Goal: Transaction & Acquisition: Purchase product/service

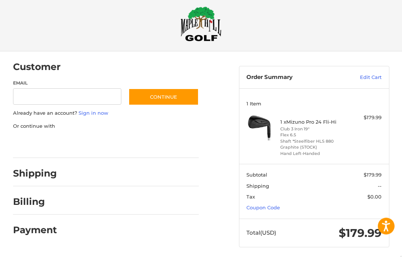
scroll to position [8, 0]
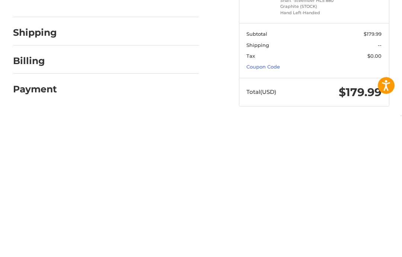
click at [262, 205] on link "Coupon Code" at bounding box center [264, 208] width 34 height 6
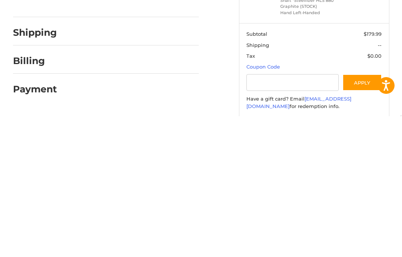
scroll to position [11, 0]
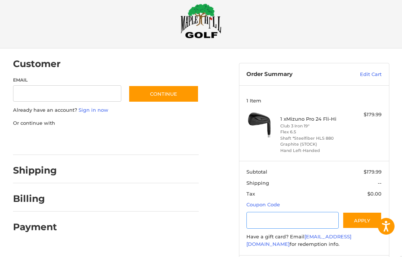
click at [263, 220] on input "Gift Certificate or Coupon Code" at bounding box center [293, 220] width 92 height 17
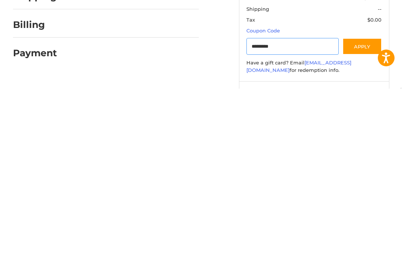
type input "*********"
click at [362, 206] on button "Apply" at bounding box center [362, 214] width 39 height 17
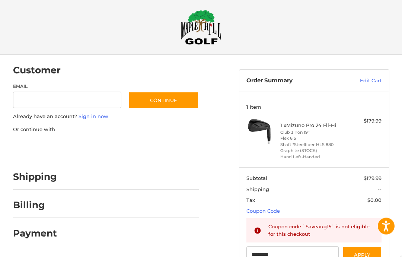
scroll to position [0, 0]
